Goal: Entertainment & Leisure: Browse casually

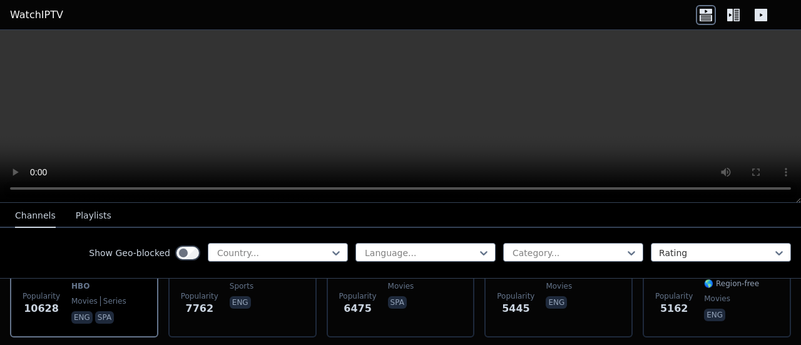
scroll to position [205, 0]
click at [227, 251] on div at bounding box center [273, 252] width 114 height 13
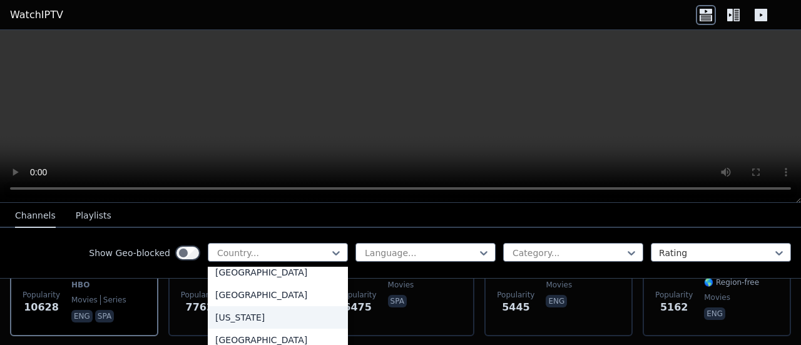
scroll to position [3353, 0]
click at [228, 295] on div "[GEOGRAPHIC_DATA]" at bounding box center [278, 295] width 140 height 23
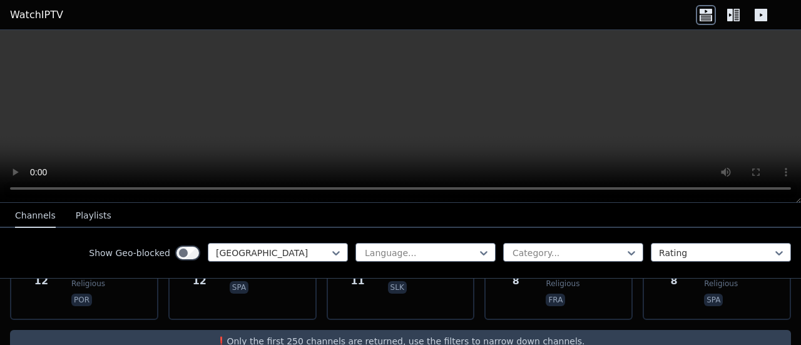
scroll to position [848, 0]
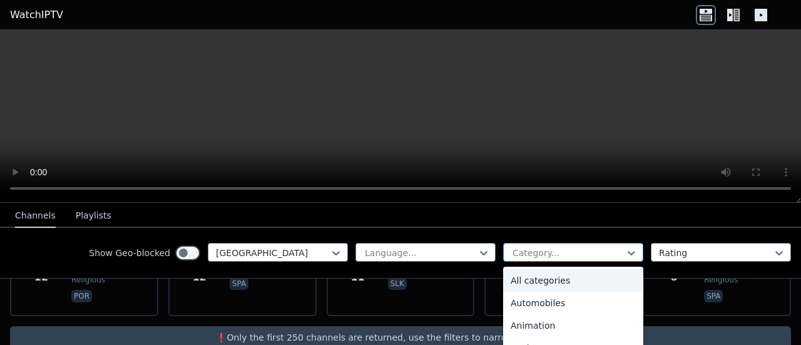
click at [503, 256] on div "Category..." at bounding box center [573, 252] width 140 height 19
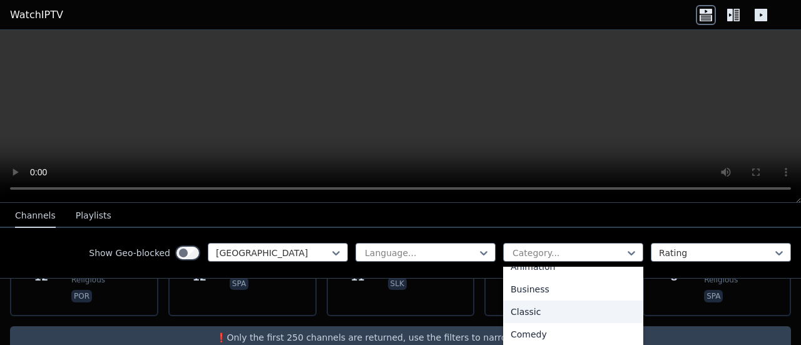
scroll to position [0, 0]
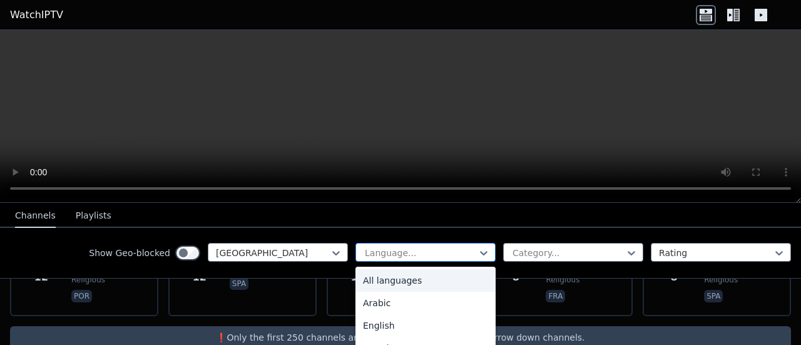
click at [395, 258] on div at bounding box center [420, 252] width 114 height 13
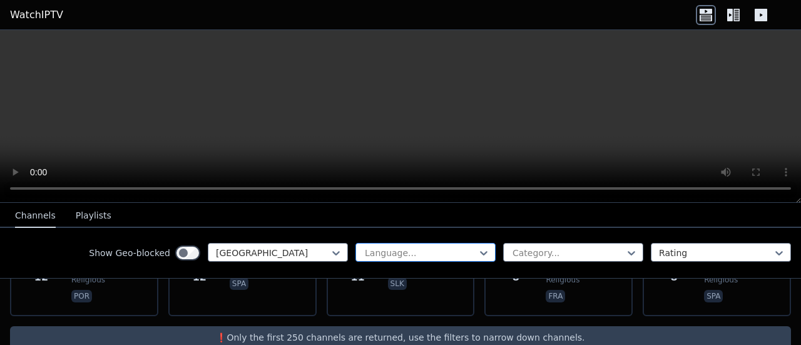
click at [395, 258] on div at bounding box center [420, 252] width 114 height 13
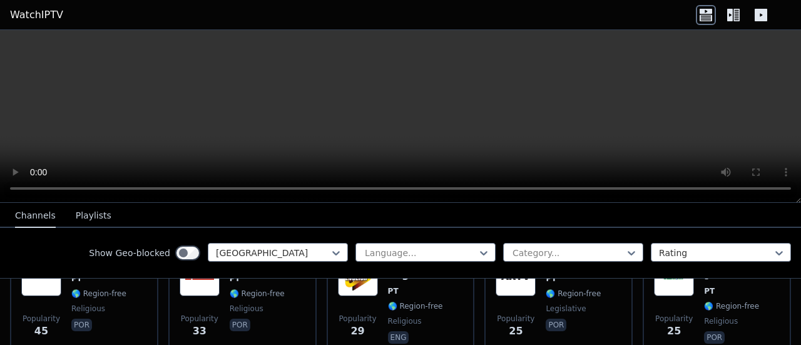
scroll to position [493, 0]
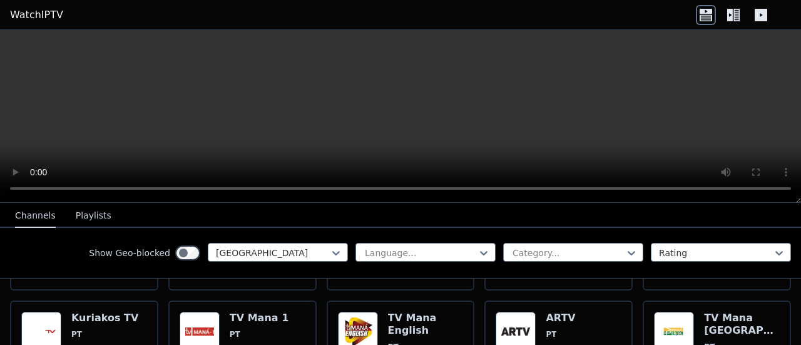
click at [97, 218] on button "Playlists" at bounding box center [94, 216] width 36 height 24
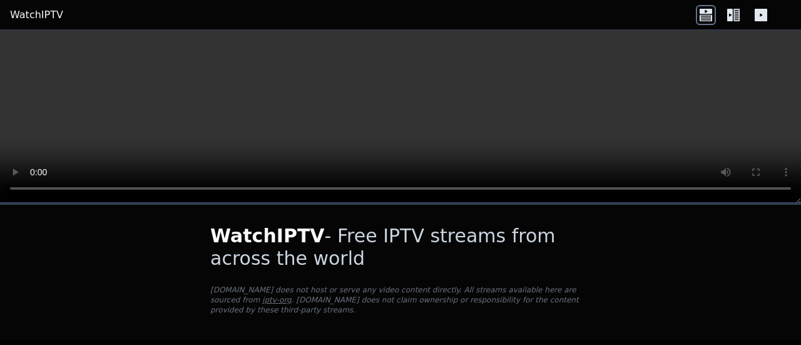
scroll to position [39, 0]
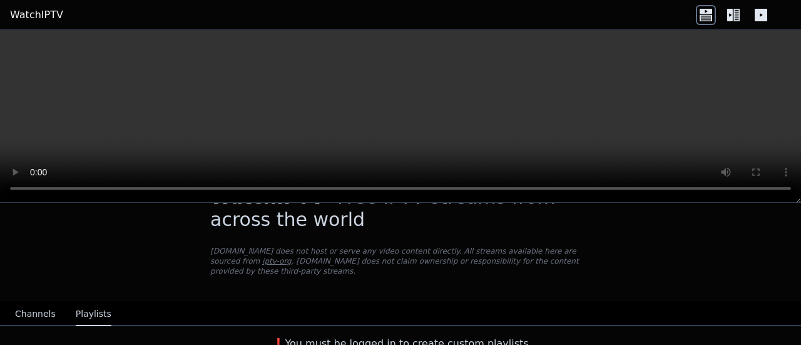
click at [44, 326] on div "❗️You must be logged in to create custom playlists" at bounding box center [400, 341] width 801 height 30
click at [44, 315] on button "Channels" at bounding box center [35, 314] width 41 height 24
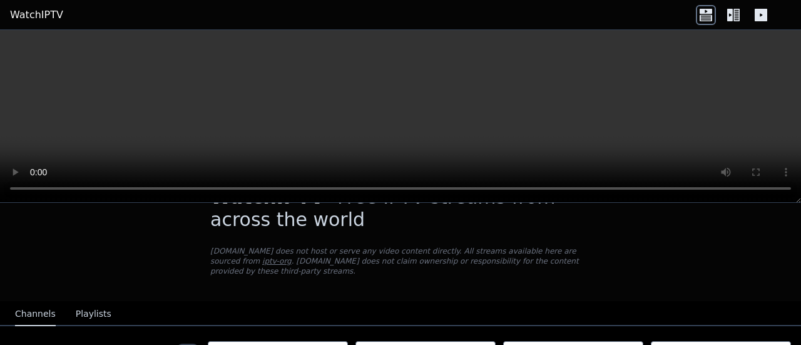
click at [44, 313] on button "Channels" at bounding box center [35, 314] width 41 height 24
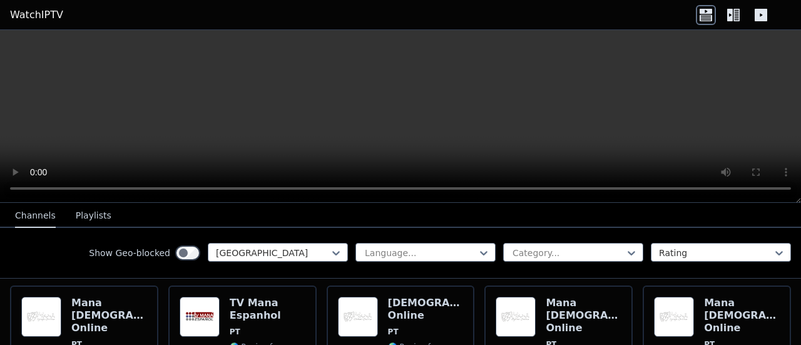
scroll to position [848, 0]
